Goal: Task Accomplishment & Management: Manage account settings

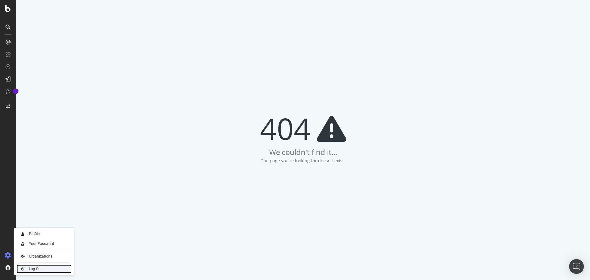
click at [41, 267] on div "Log Out" at bounding box center [35, 268] width 13 height 5
